Goal: Task Accomplishment & Management: Manage account settings

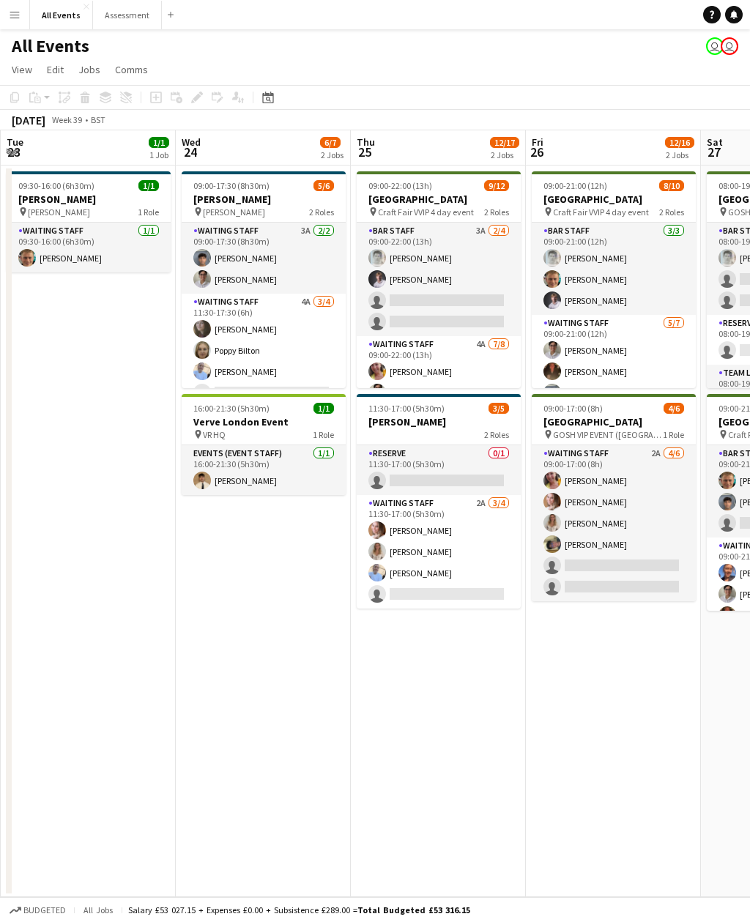
scroll to position [0, 700]
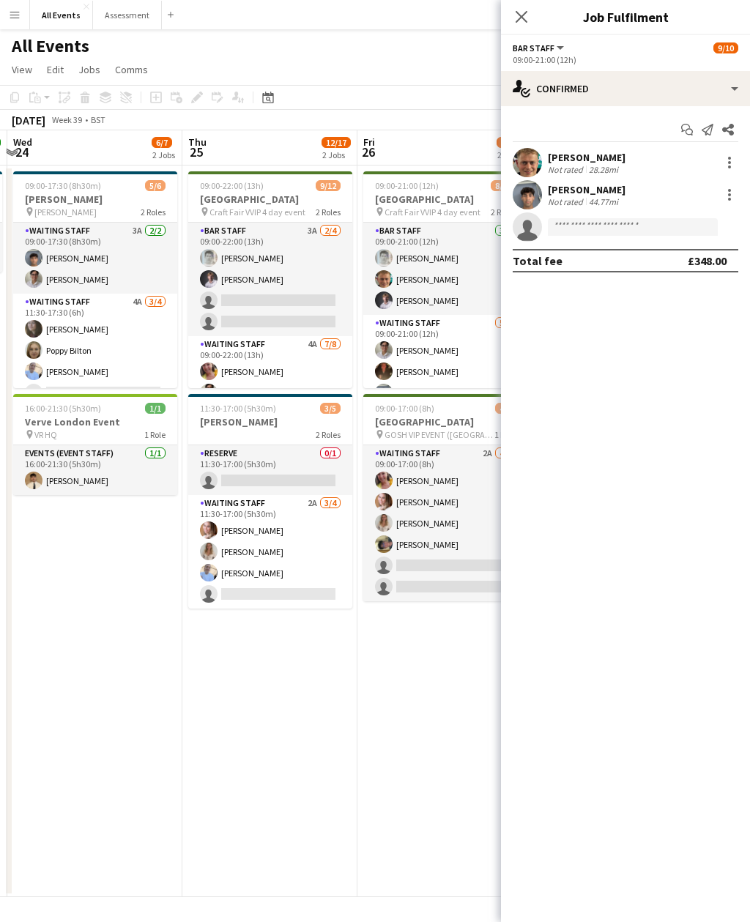
click at [710, 472] on mat-expansion-panel "check Confirmed Start chat Send notification Share [PERSON_NAME] Not rated 28.2…" at bounding box center [625, 514] width 249 height 816
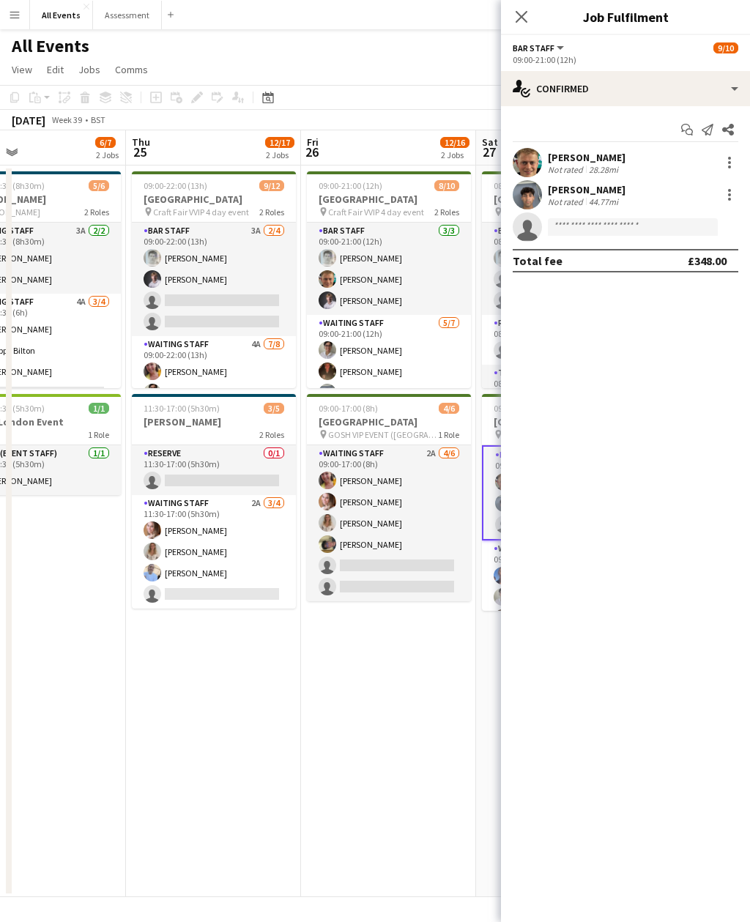
click at [529, 13] on app-icon "Close pop-in" at bounding box center [522, 17] width 18 height 18
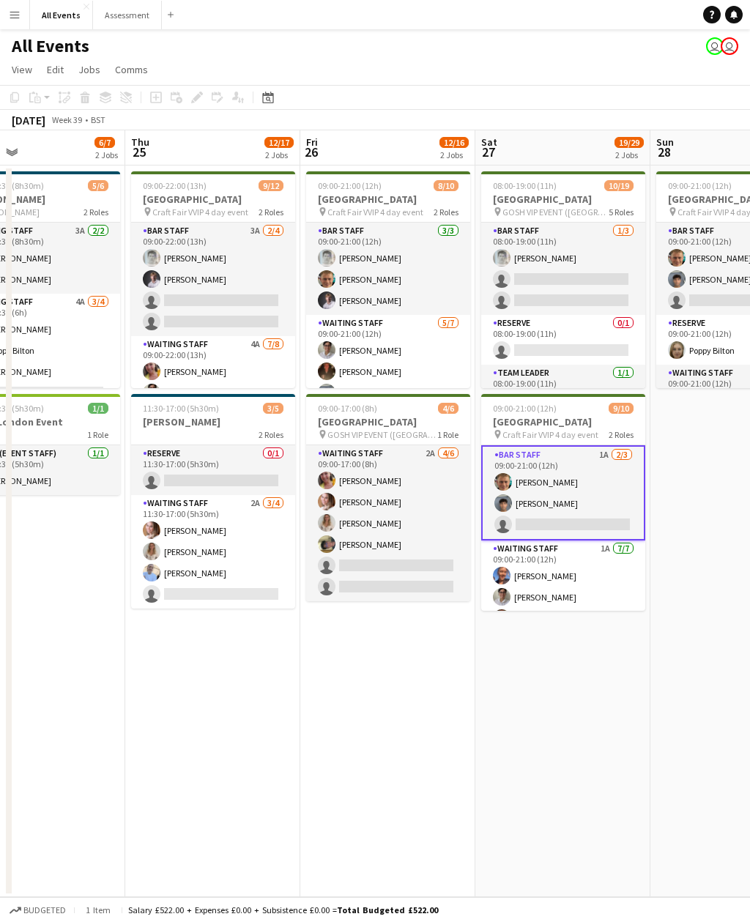
click at [532, 18] on app-navbar "Menu Boards Boards Boards All jobs Status Workforce Workforce My Workforce Recr…" at bounding box center [375, 14] width 750 height 29
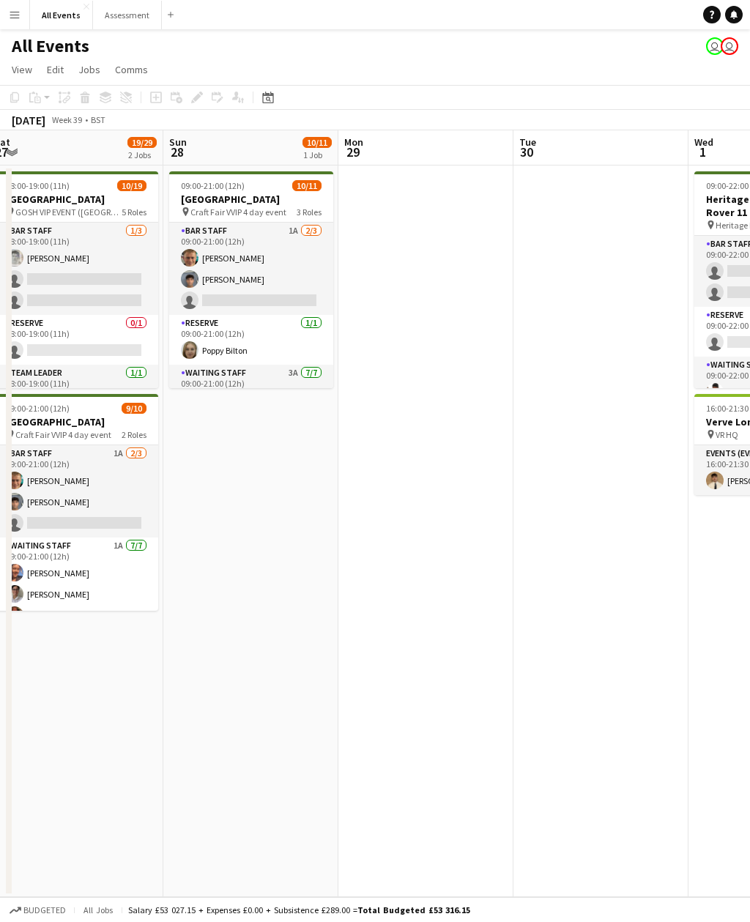
scroll to position [0, 357]
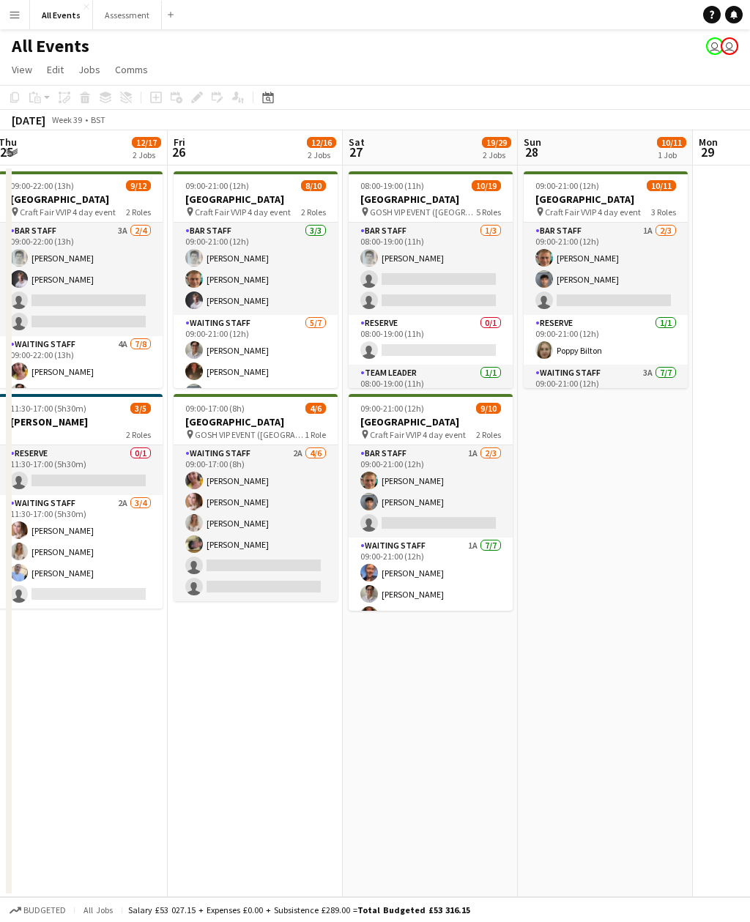
click at [470, 504] on app-card-role "Bar Staff 1A [DATE] 09:00-21:00 (12h) [PERSON_NAME] Arya [PERSON_NAME] single-n…" at bounding box center [431, 491] width 164 height 92
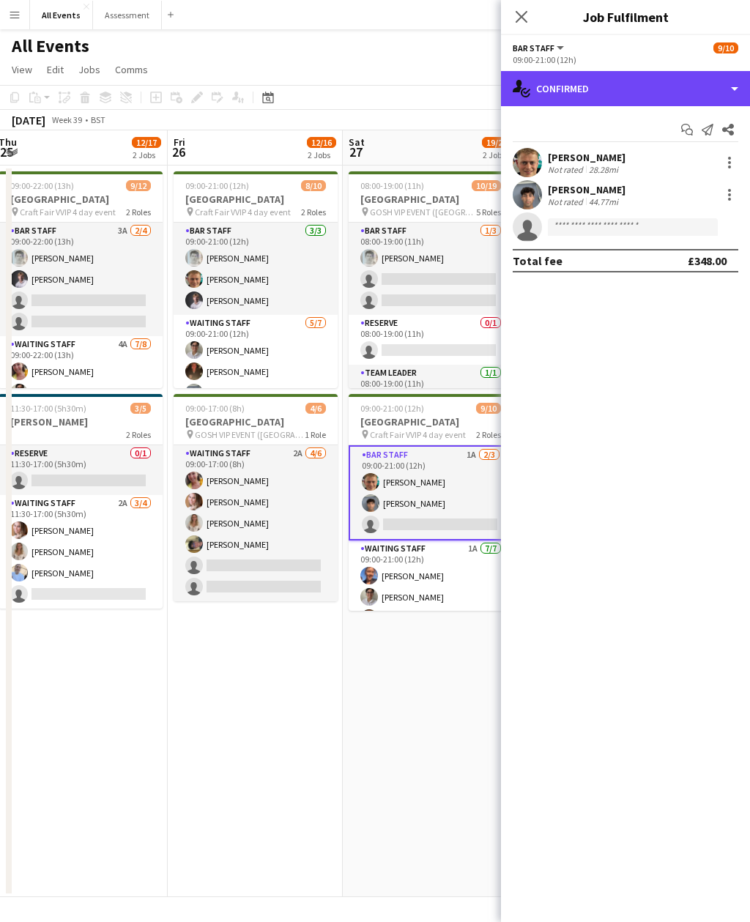
click at [650, 91] on div "single-neutral-actions-check-2 Confirmed" at bounding box center [625, 88] width 249 height 35
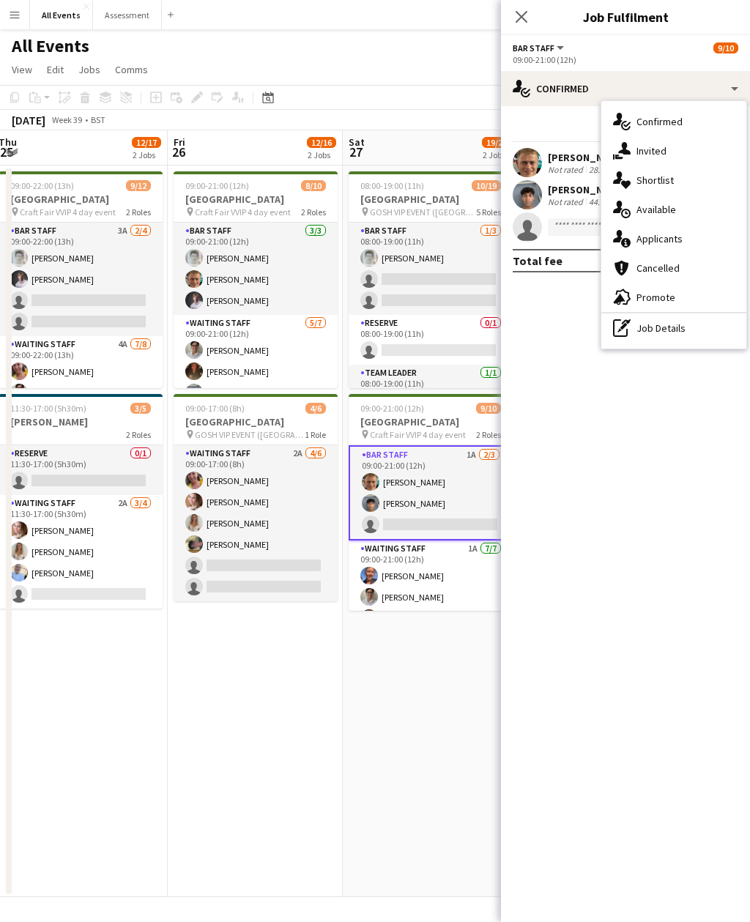
click at [704, 241] on div "single-neutral-actions-information Applicants" at bounding box center [673, 238] width 145 height 29
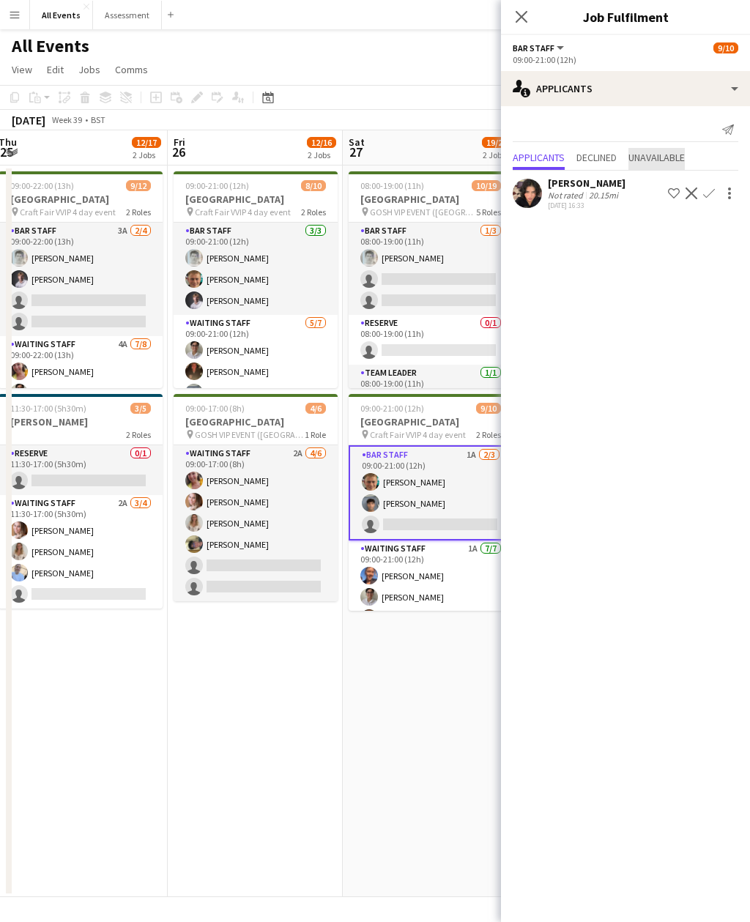
click at [685, 159] on span "Unavailable" at bounding box center [656, 157] width 56 height 10
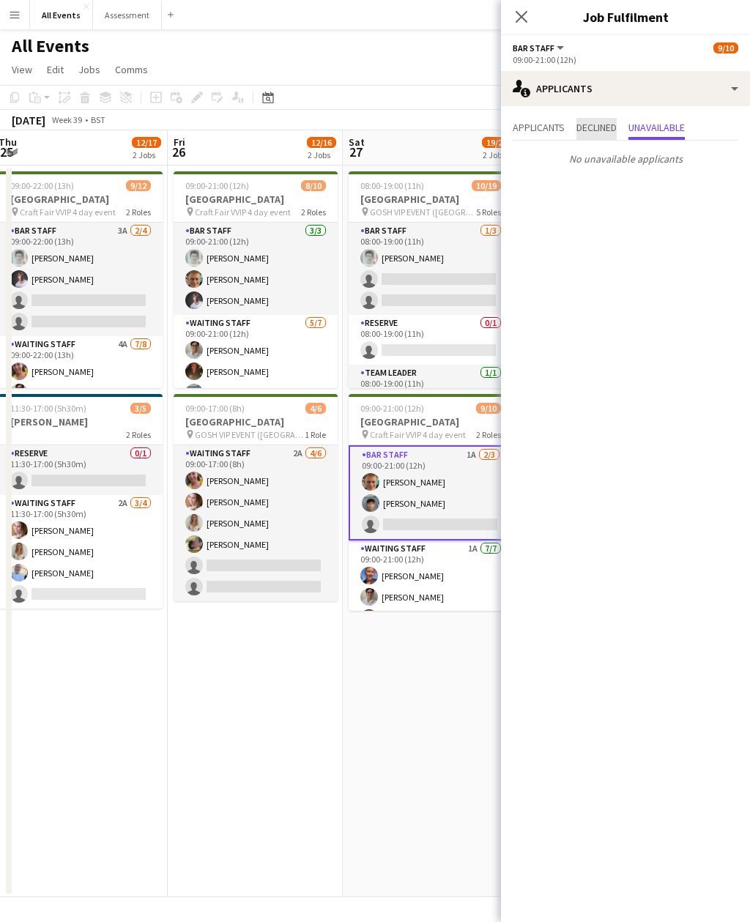
click at [611, 129] on span "Declined" at bounding box center [596, 127] width 40 height 10
click at [565, 120] on span "Applicants" at bounding box center [539, 129] width 52 height 22
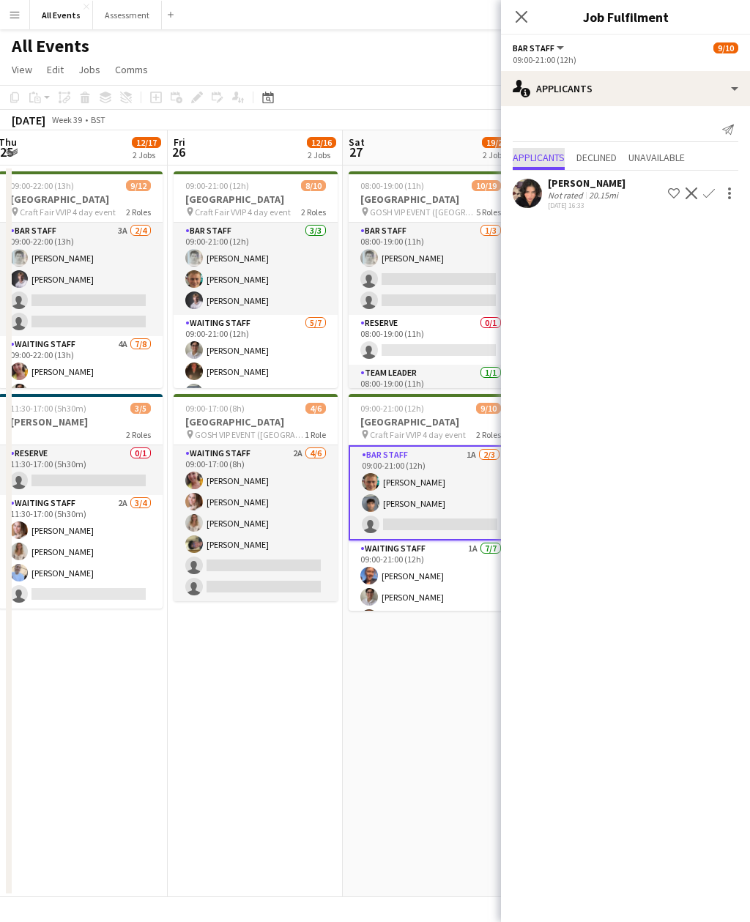
click at [436, 691] on app-date-cell "08:00-19:00 (11h) 10/19 [GEOGRAPHIC_DATA] pin GOSH VIP EVENT (Great [PERSON_NAM…" at bounding box center [430, 530] width 175 height 731
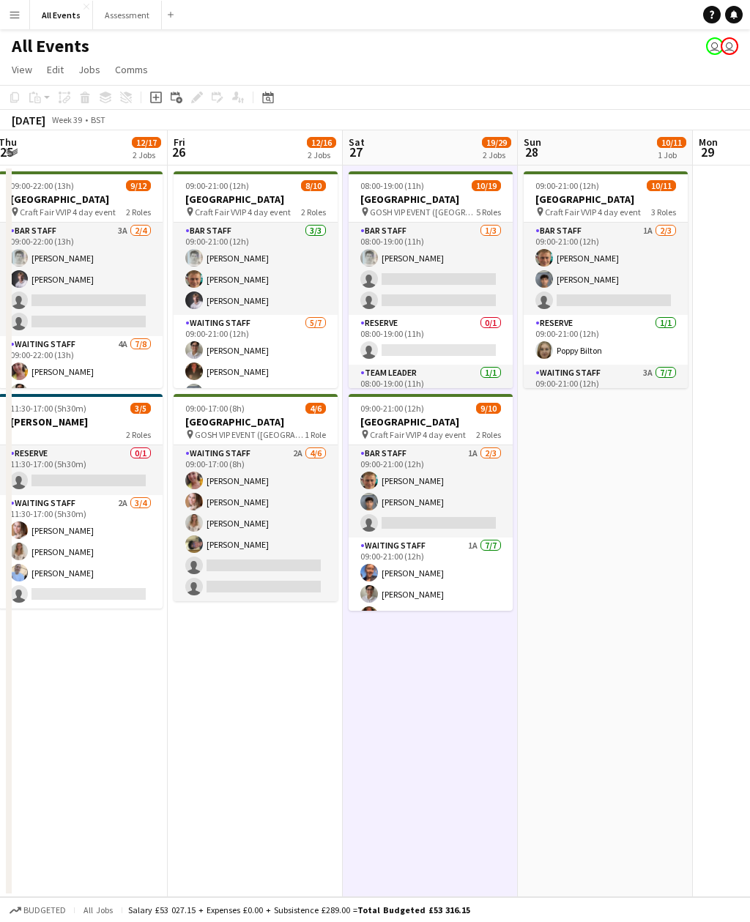
click at [480, 579] on app-card-role "Waiting Staff 1A [DATE] 09:00-21:00 (12h) [PERSON_NAME] [PERSON_NAME] [PERSON_N…" at bounding box center [431, 628] width 164 height 182
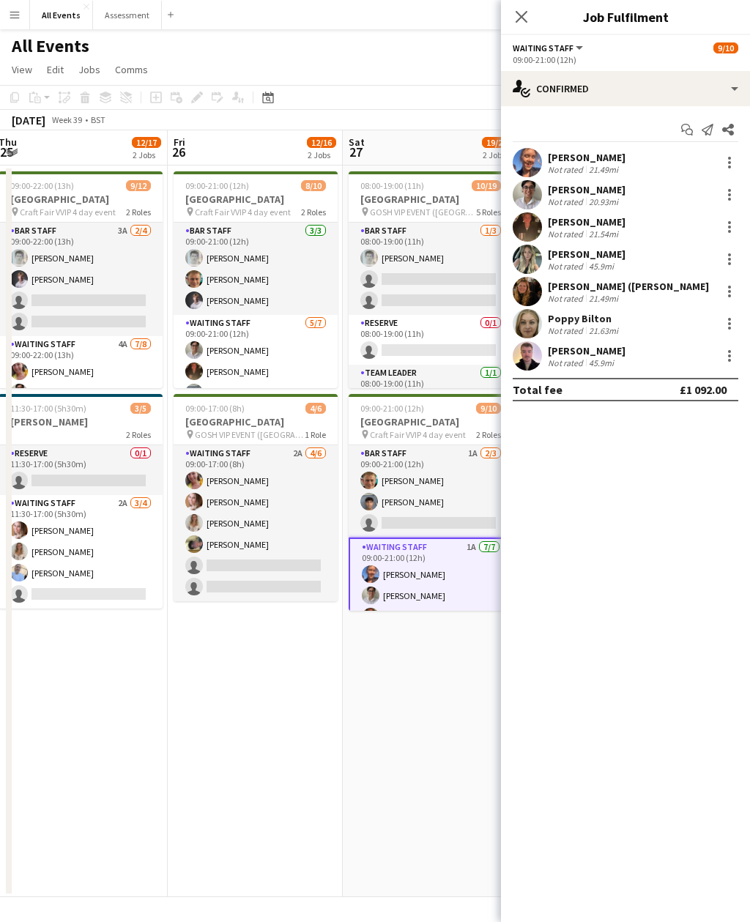
scroll to position [0, 0]
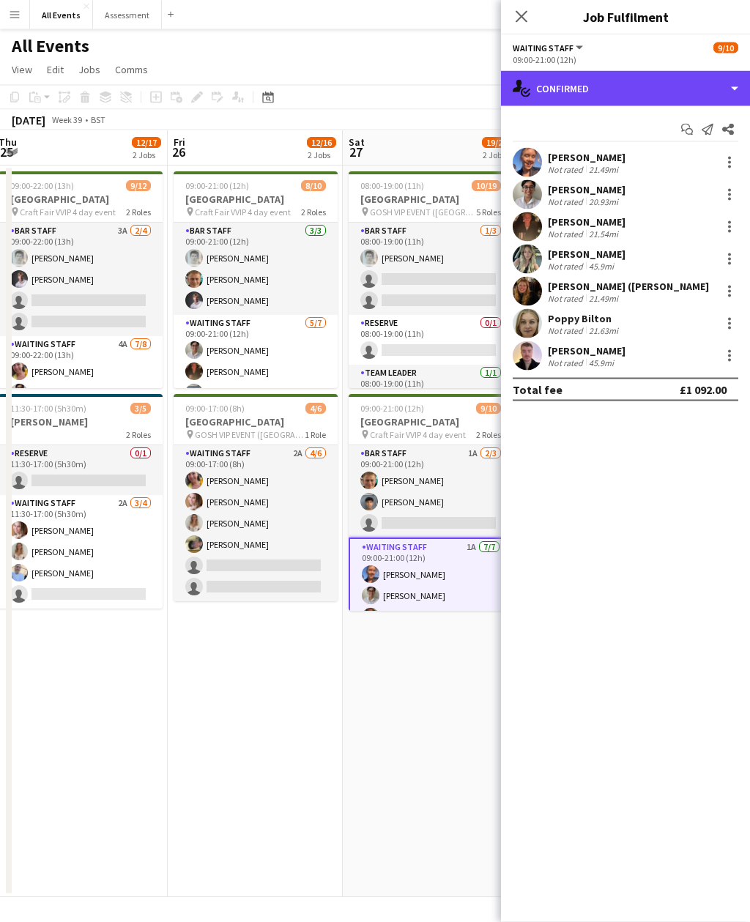
click at [671, 78] on div "single-neutral-actions-check-2 Confirmed" at bounding box center [625, 88] width 249 height 35
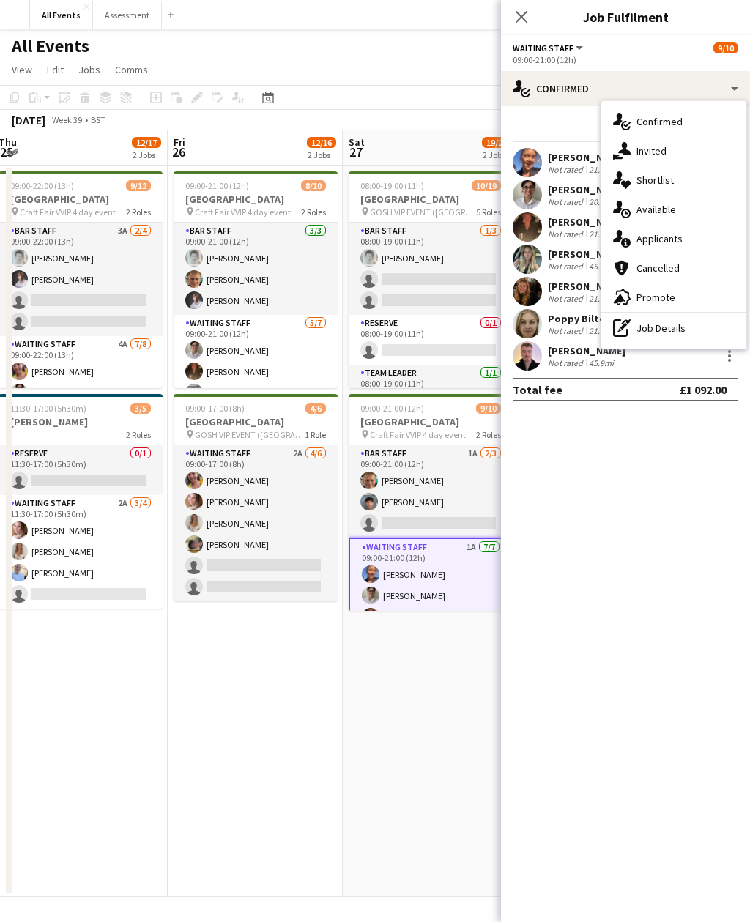
click at [694, 236] on div "single-neutral-actions-information Applicants" at bounding box center [673, 238] width 145 height 29
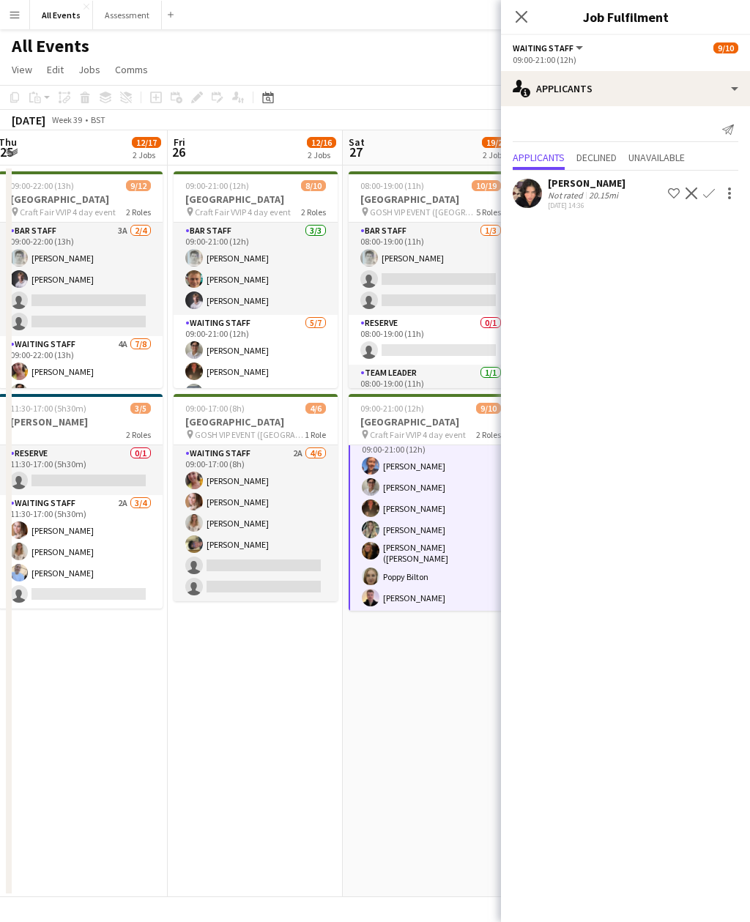
scroll to position [107, 0]
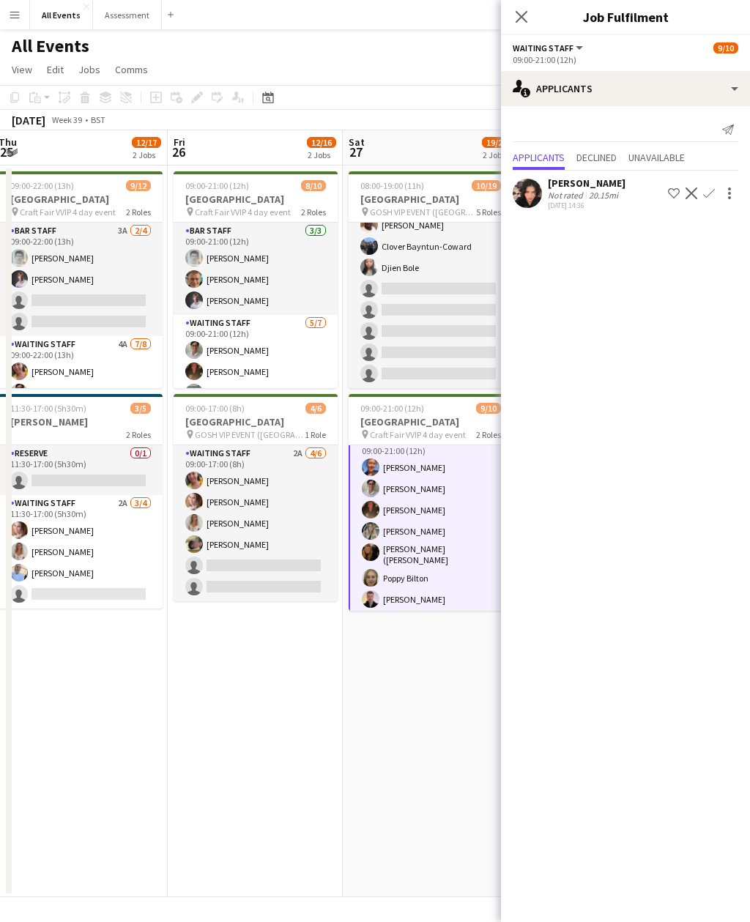
click at [466, 338] on app-card-role "Waiting Staff [DATE] 11:00-19:00 (8h) [PERSON_NAME] [PERSON_NAME] [PERSON_NAME]…" at bounding box center [431, 257] width 164 height 262
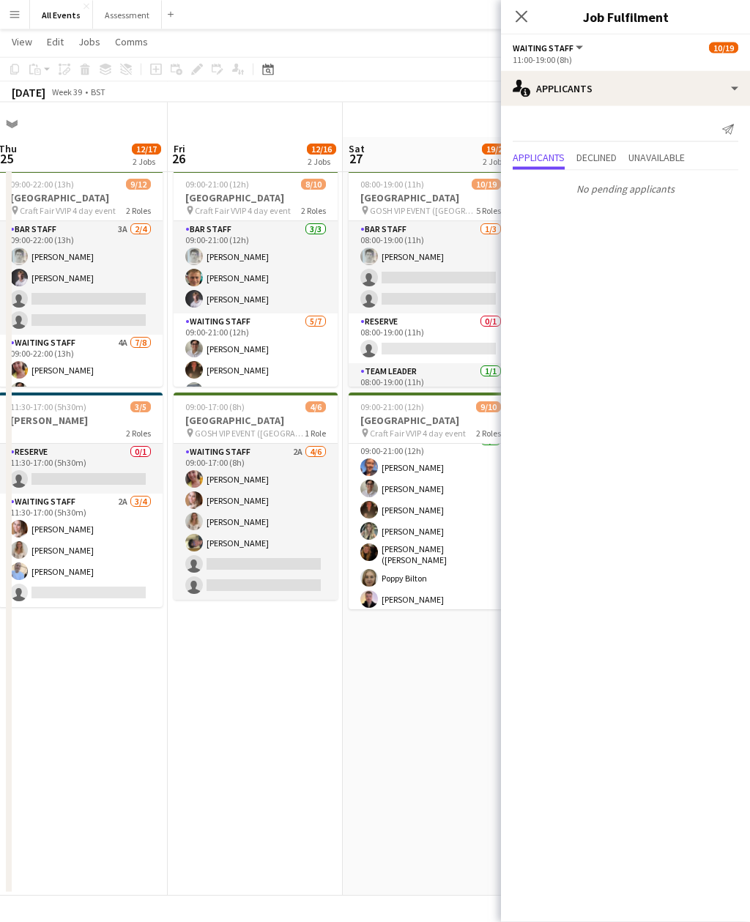
scroll to position [0, 0]
click at [379, 752] on app-date-cell "08:00-19:00 (11h) 10/19 [GEOGRAPHIC_DATA] pin GOSH VIP EVENT (Great [PERSON_NAM…" at bounding box center [430, 529] width 175 height 731
